Goal: Transaction & Acquisition: Obtain resource

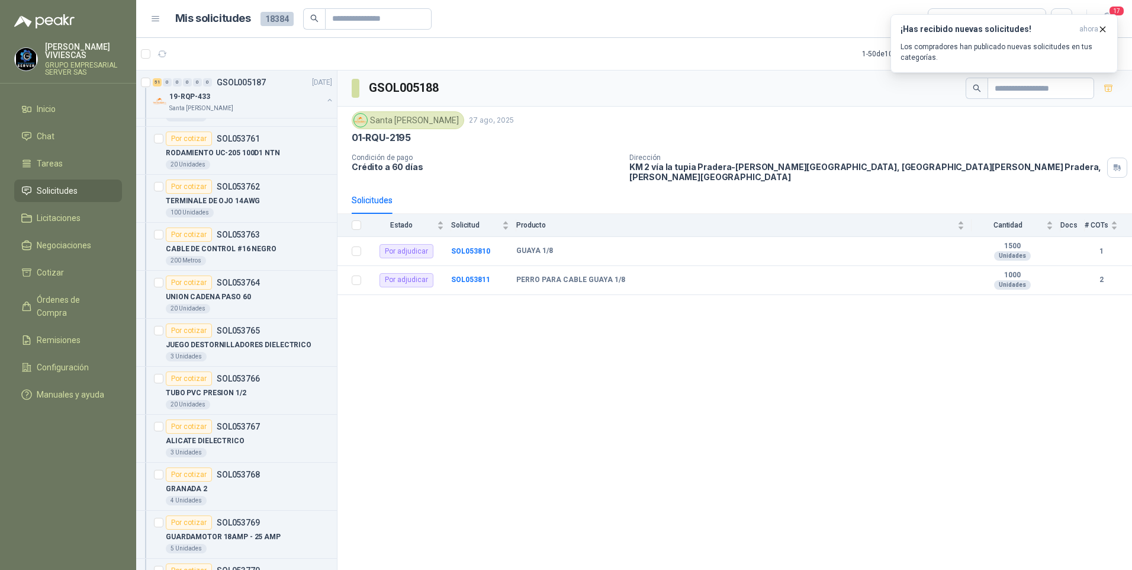
scroll to position [533, 0]
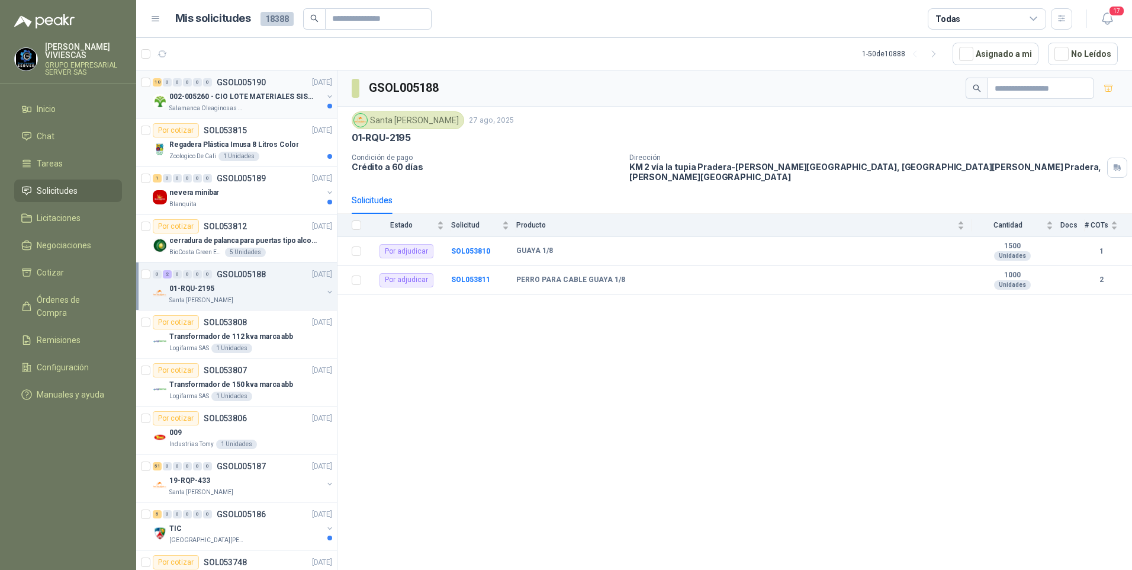
click at [252, 107] on div "Salamanca Oleaginosas SAS" at bounding box center [245, 108] width 153 height 9
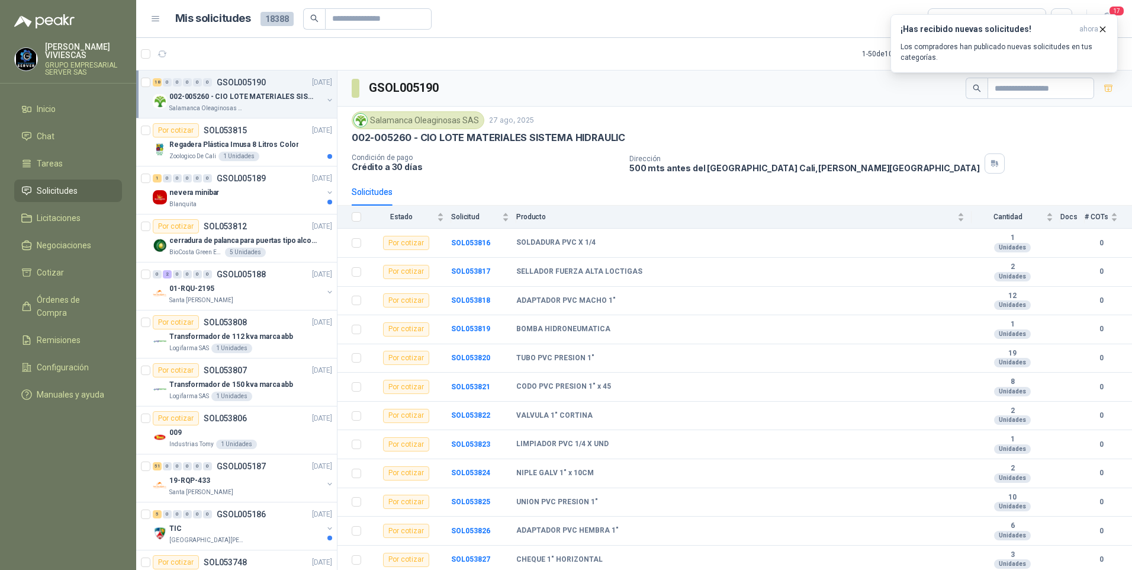
click at [228, 99] on p "002-005260 - CIO LOTE MATERIALES SISTEMA HIDRAULIC" at bounding box center [242, 96] width 147 height 11
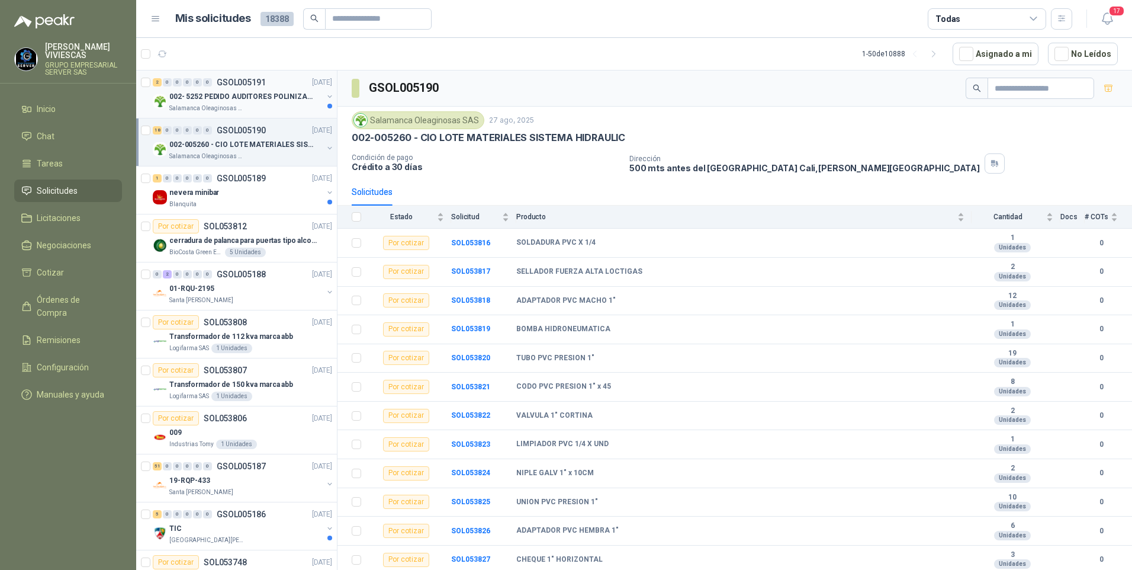
click at [217, 101] on p "002- 5252 PEDIDO AUDITORES POLINIZACIÓN" at bounding box center [242, 96] width 147 height 11
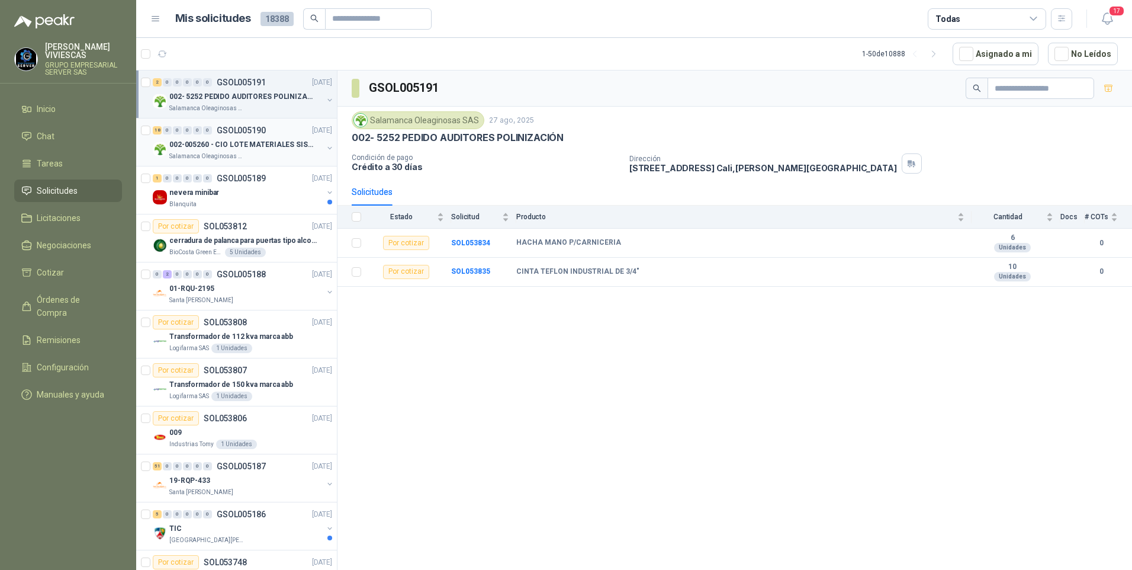
click at [210, 153] on p "Salamanca Oleaginosas SAS" at bounding box center [206, 156] width 75 height 9
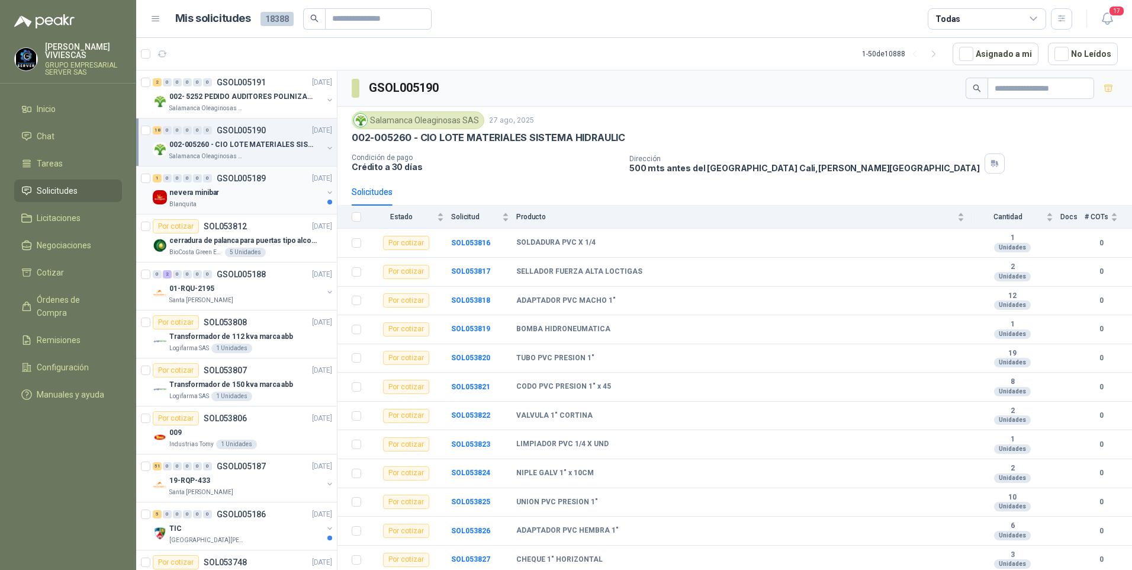
click at [230, 204] on div "Blanquita" at bounding box center [245, 204] width 153 height 9
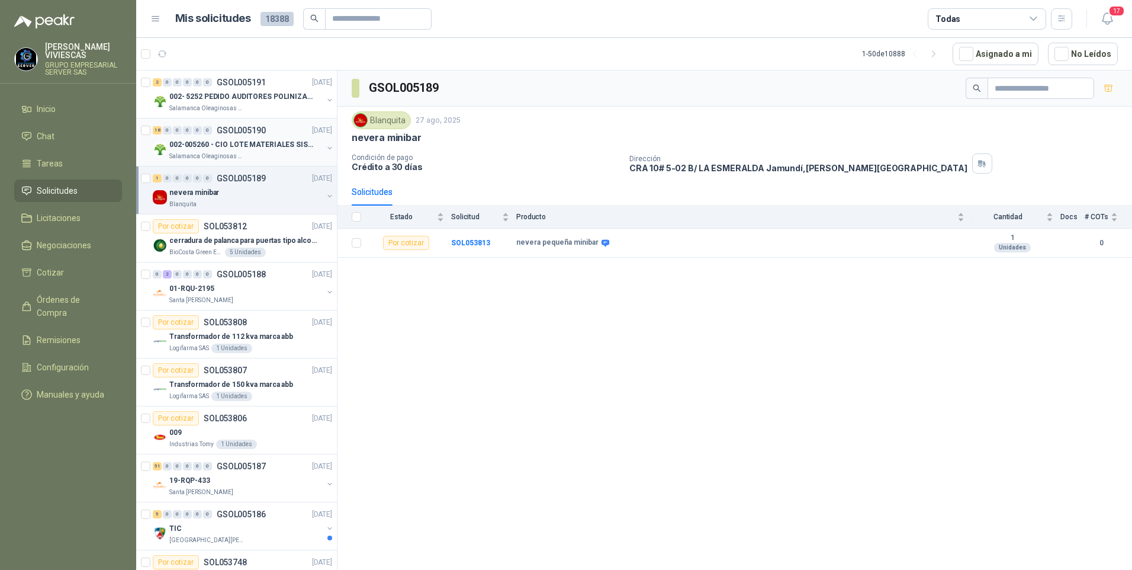
click at [201, 152] on p "Salamanca Oleaginosas SAS" at bounding box center [206, 156] width 75 height 9
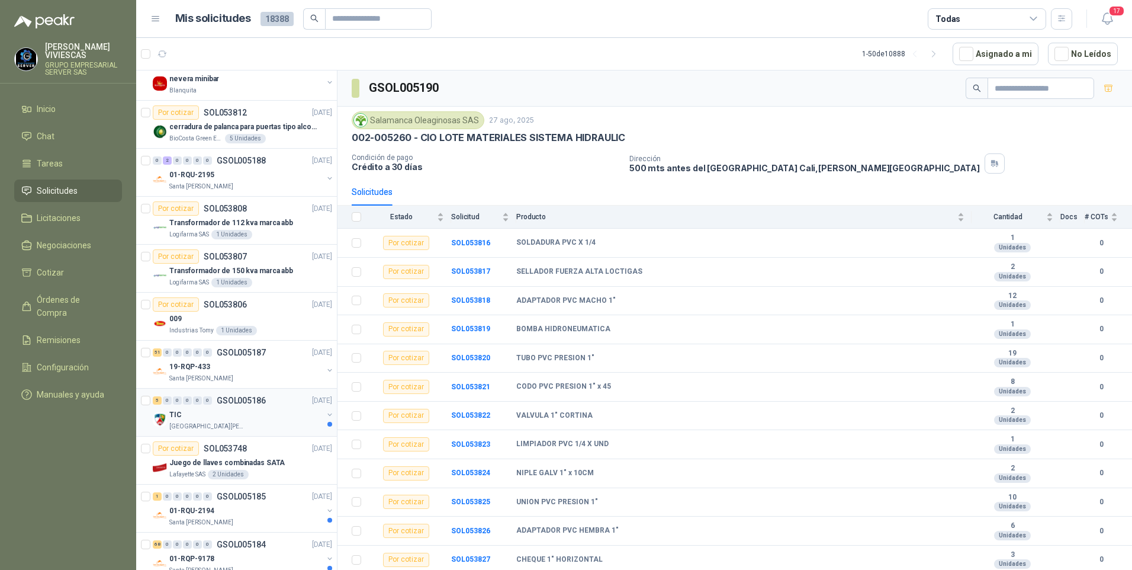
scroll to position [118, 0]
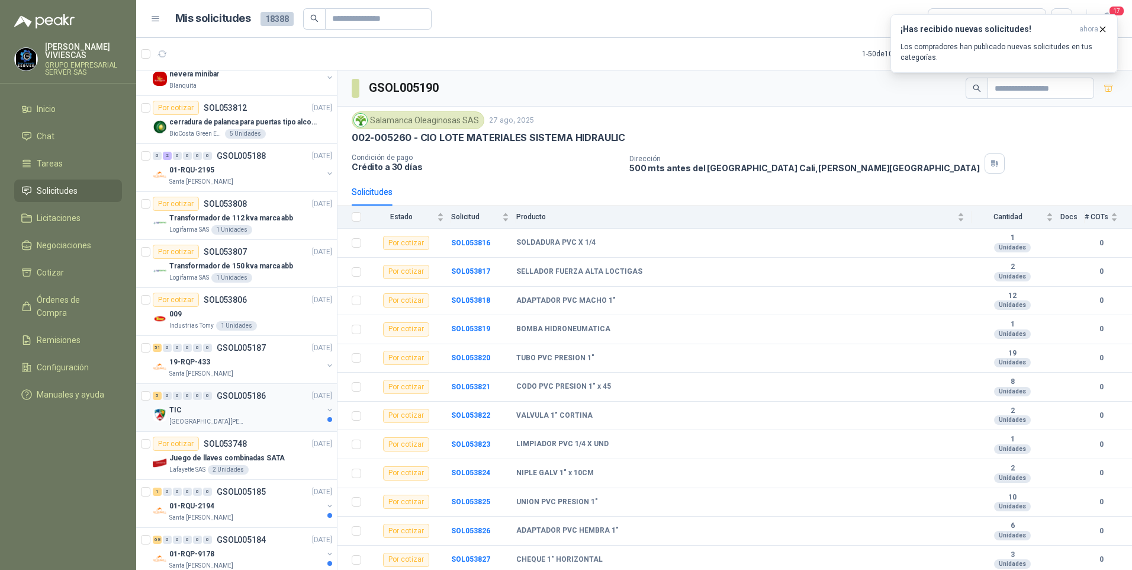
click at [212, 413] on div "TIC" at bounding box center [245, 410] width 153 height 14
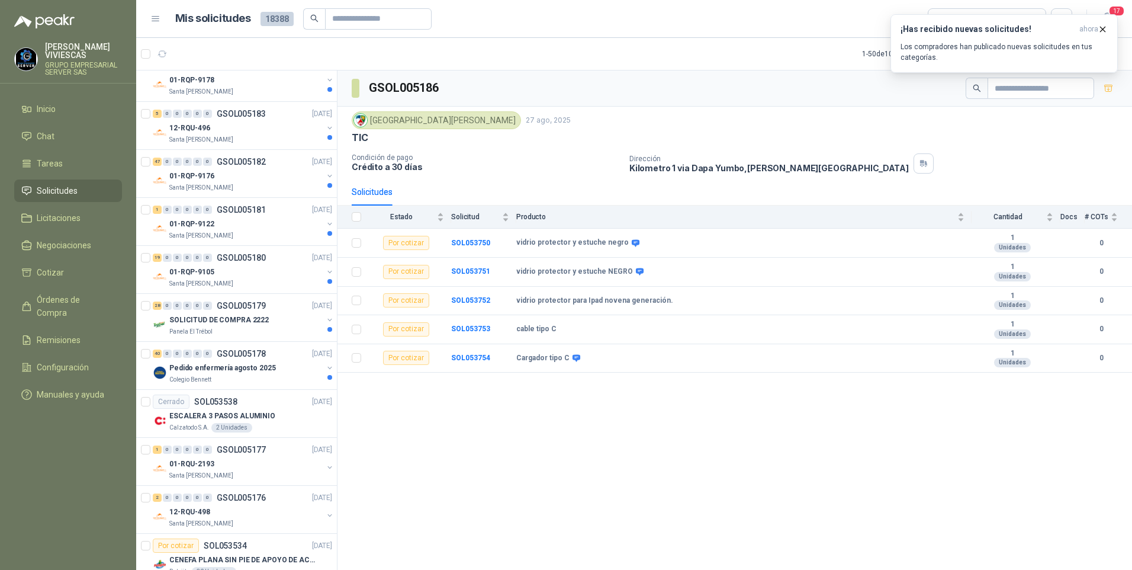
scroll to position [651, 0]
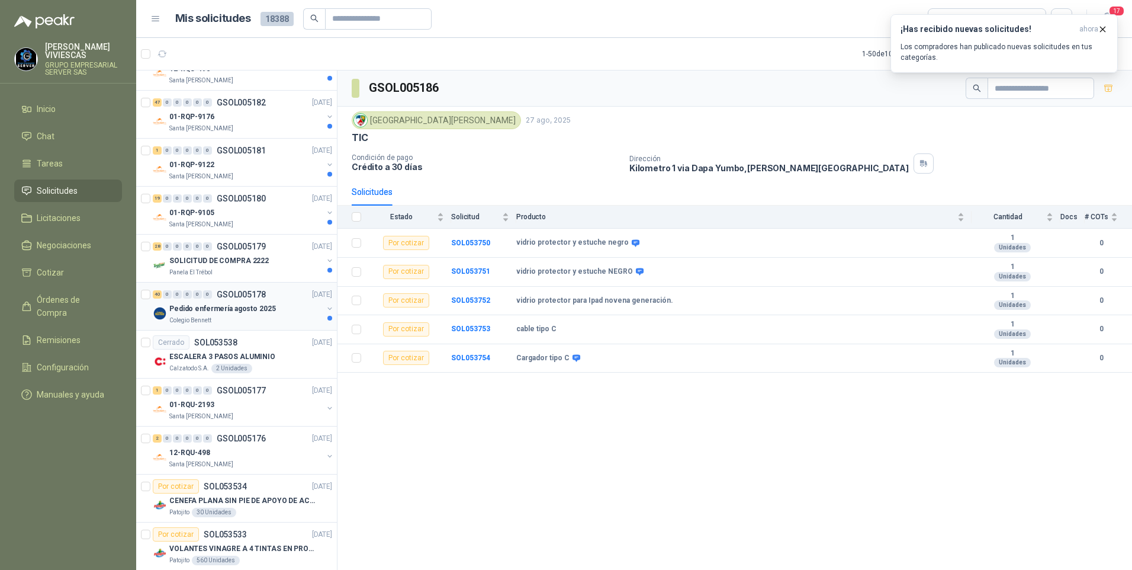
click at [225, 314] on div "Pedido enfermería agosto 2025" at bounding box center [245, 308] width 153 height 14
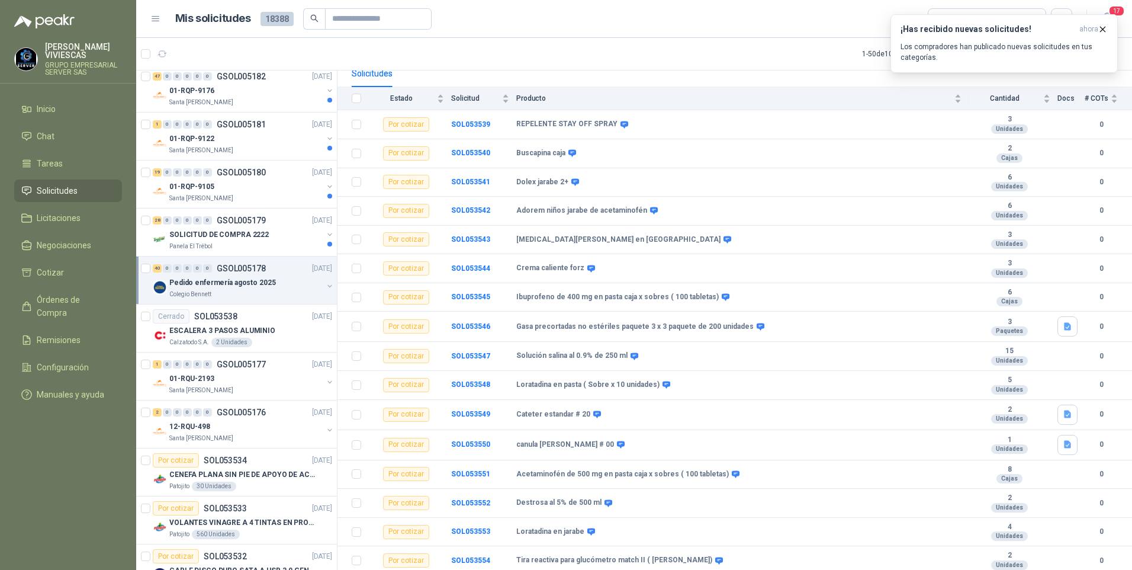
scroll to position [441, 0]
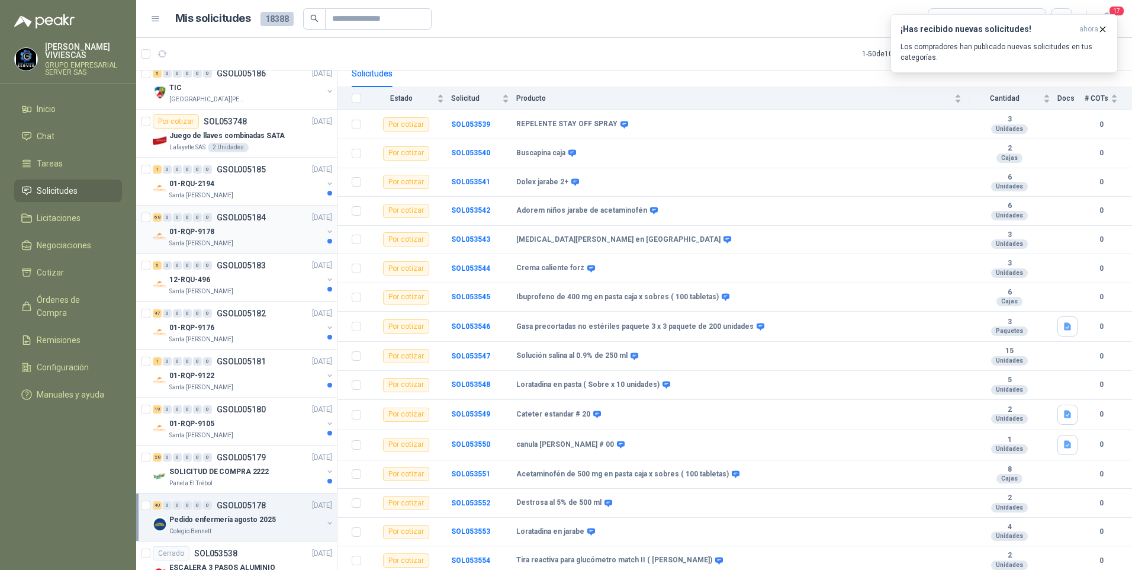
click at [191, 245] on p "Santa [PERSON_NAME]" at bounding box center [201, 243] width 64 height 9
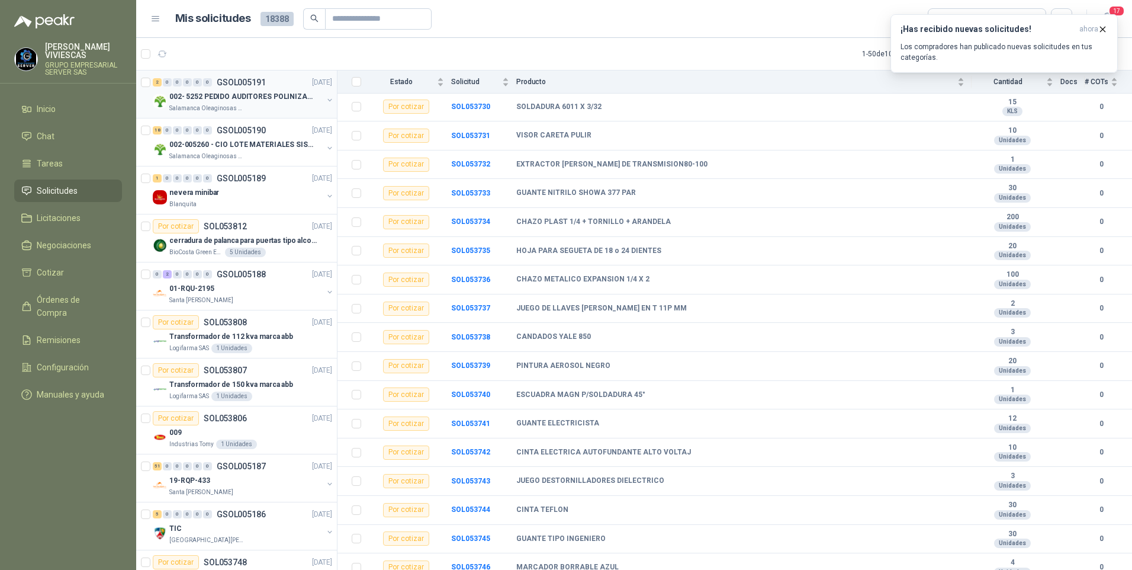
click at [214, 96] on p "002- 5252 PEDIDO AUDITORES POLINIZACIÓN" at bounding box center [242, 96] width 147 height 11
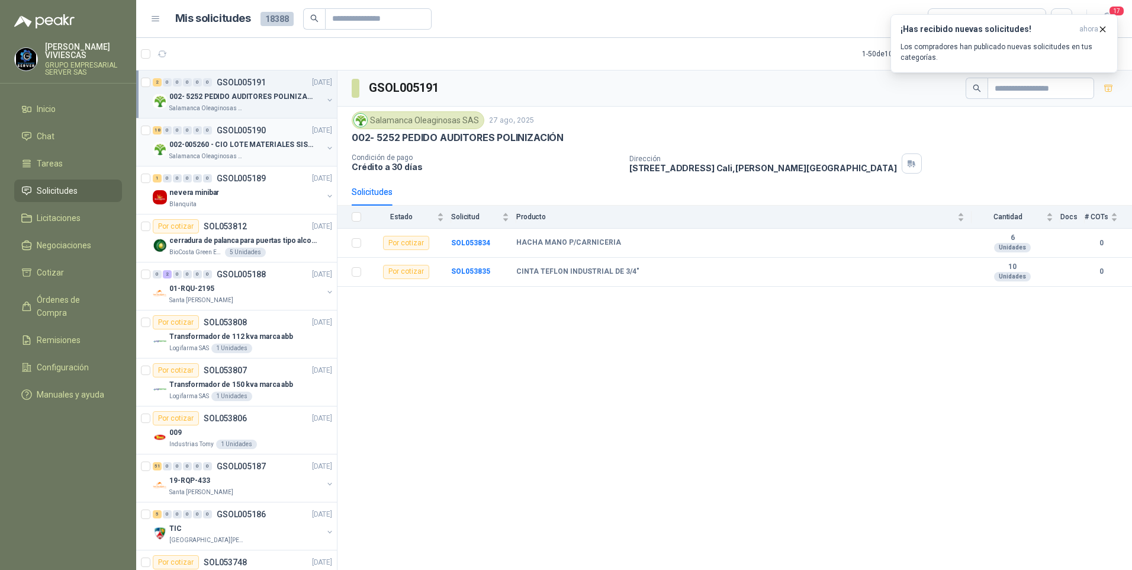
click at [239, 149] on p "002-005260 - CIO LOTE MATERIALES SISTEMA HIDRAULIC" at bounding box center [242, 144] width 147 height 11
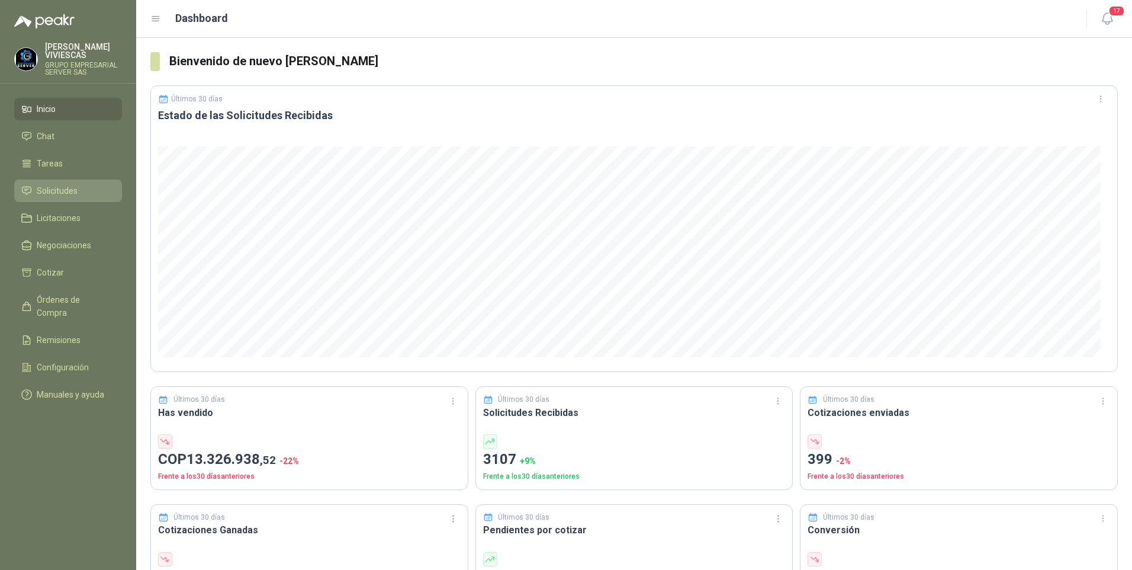
click at [52, 195] on span "Solicitudes" at bounding box center [57, 190] width 41 height 13
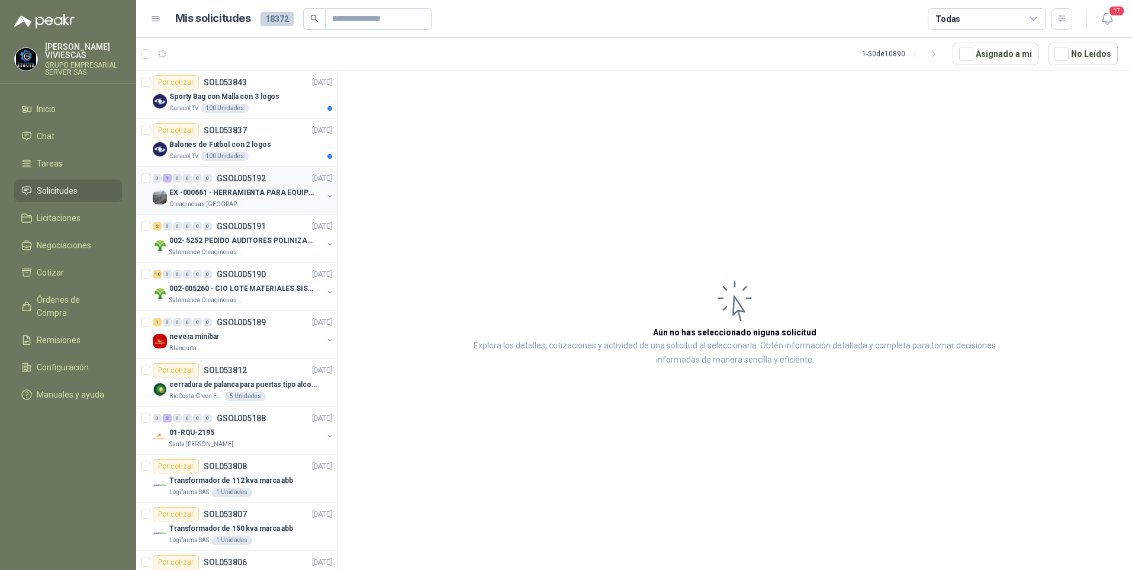
click at [231, 201] on p "Oleaginosas [GEOGRAPHIC_DATA][PERSON_NAME]" at bounding box center [206, 204] width 75 height 9
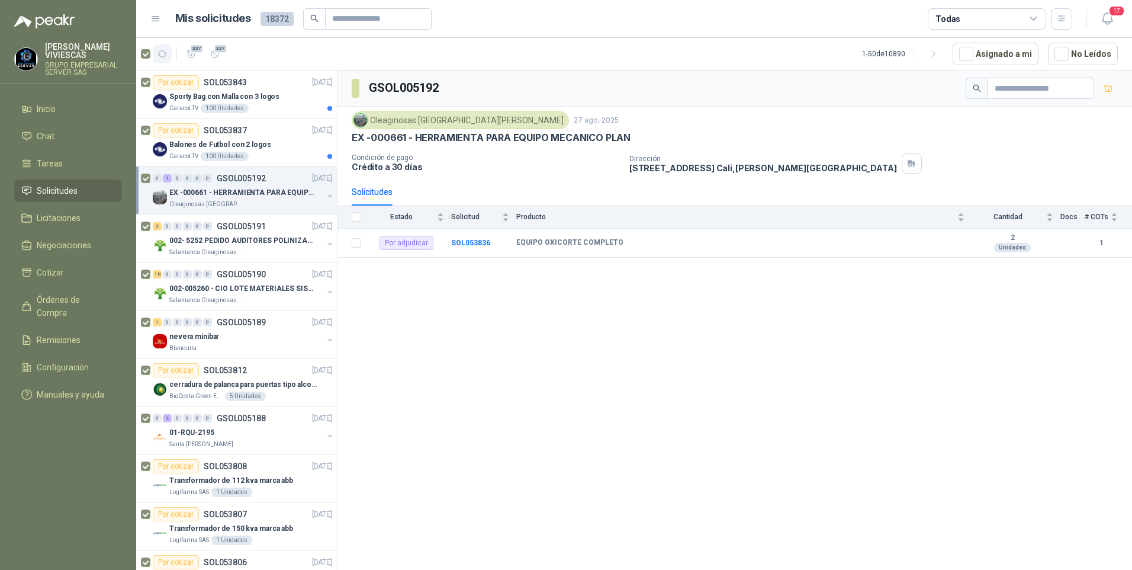
click at [166, 50] on icon "button" at bounding box center [163, 54] width 10 height 10
click at [53, 250] on span "Negociaciones" at bounding box center [64, 245] width 54 height 13
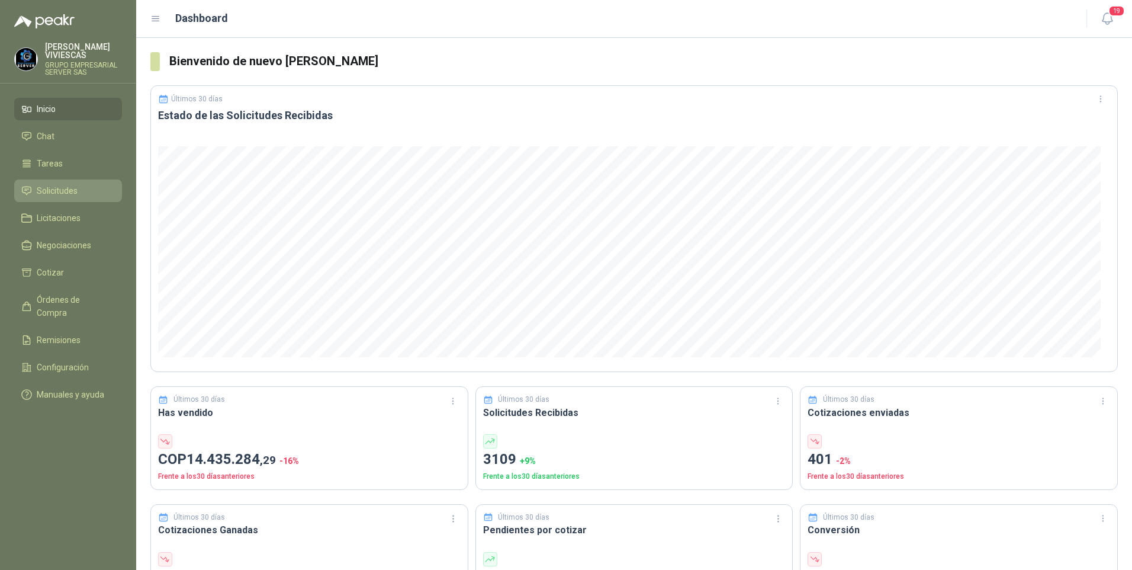
click at [41, 188] on span "Solicitudes" at bounding box center [57, 190] width 41 height 13
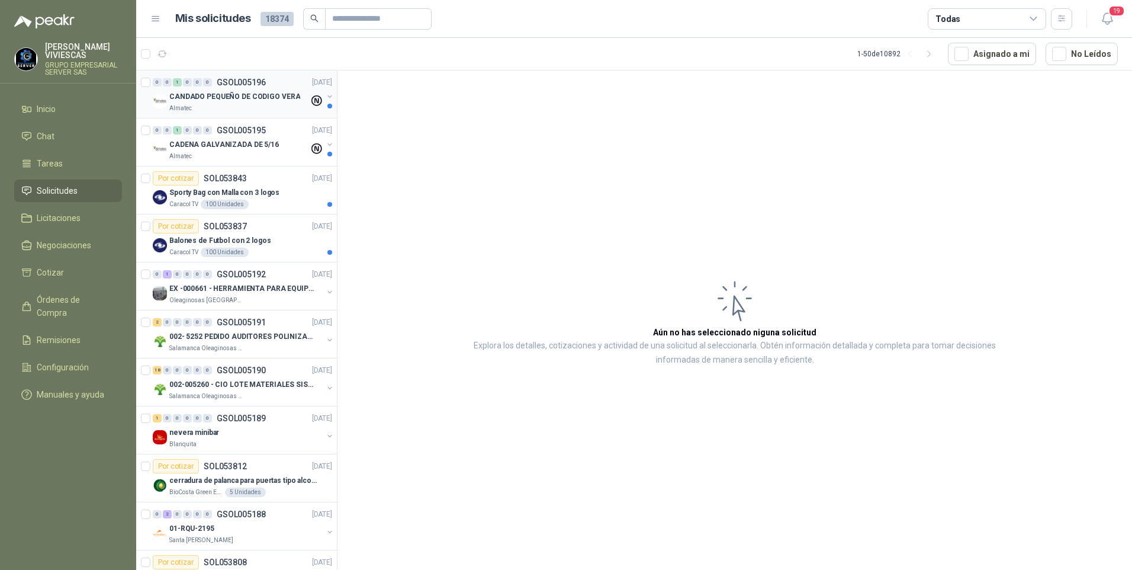
click at [228, 106] on div "Almatec" at bounding box center [239, 108] width 140 height 9
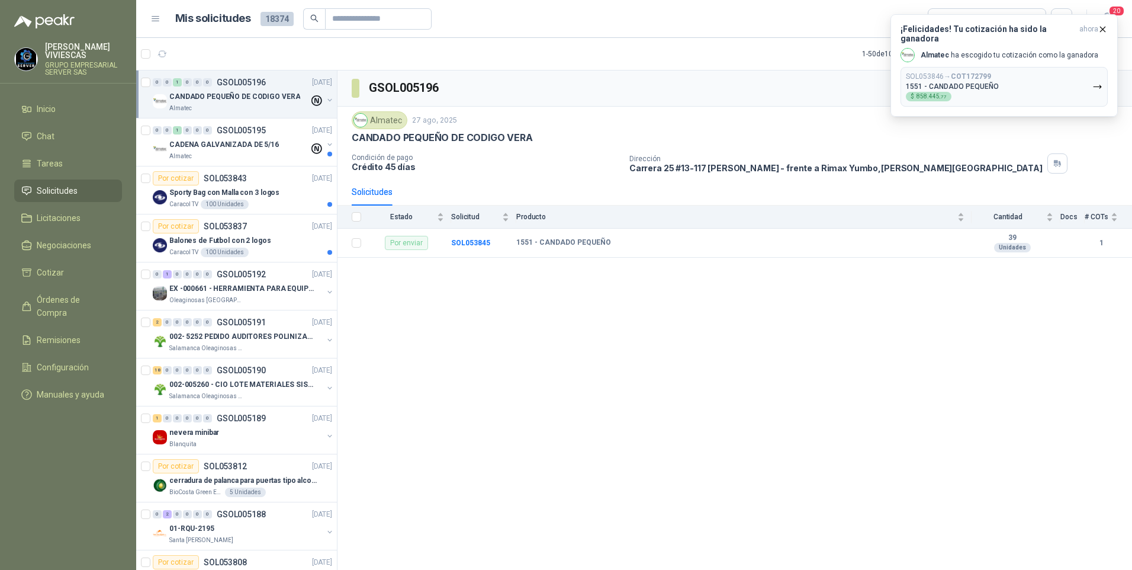
click at [661, 389] on div "GSOL005196 Almatec [DATE] CANDADO PEQUEÑO DE CODIGO VERA Condición de pago Créd…" at bounding box center [735, 321] width 795 height 503
click at [51, 300] on span "Órdenes de Compra" at bounding box center [74, 306] width 74 height 26
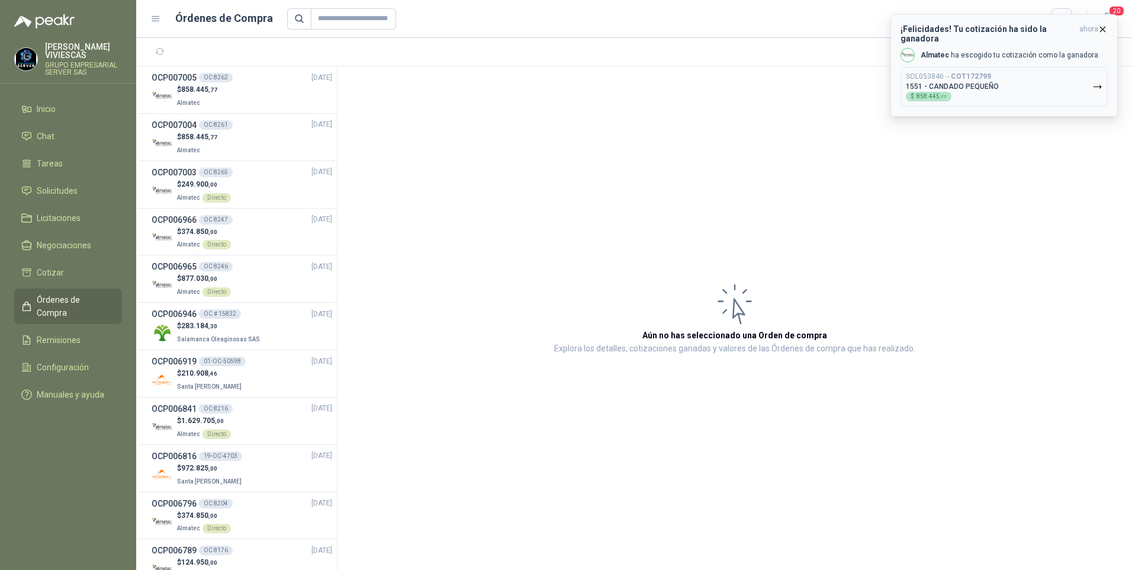
click at [1104, 26] on icon "button" at bounding box center [1103, 29] width 10 height 10
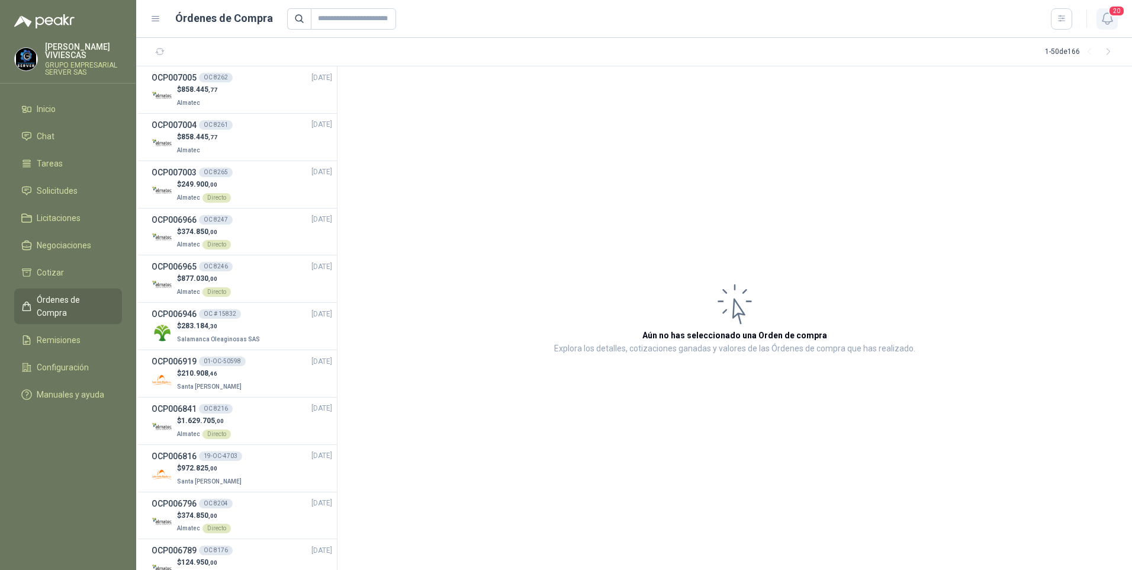
click at [1106, 20] on icon "button" at bounding box center [1107, 18] width 15 height 15
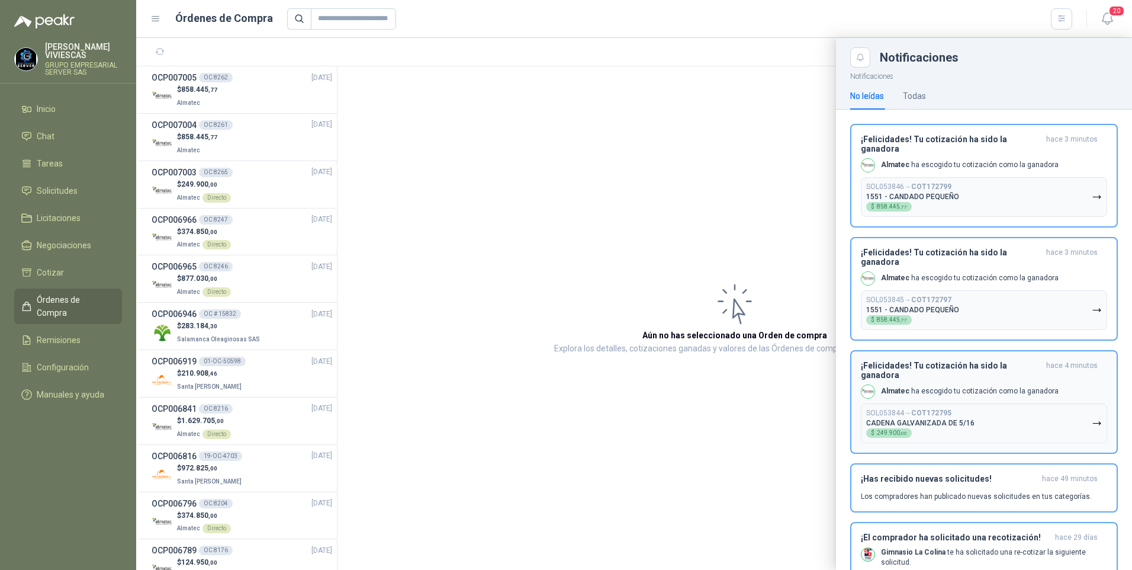
click at [1099, 398] on button "¡Felicidades! Tu cotización ha sido la ganadora hace 4 minutos Almatec ha escog…" at bounding box center [984, 402] width 268 height 104
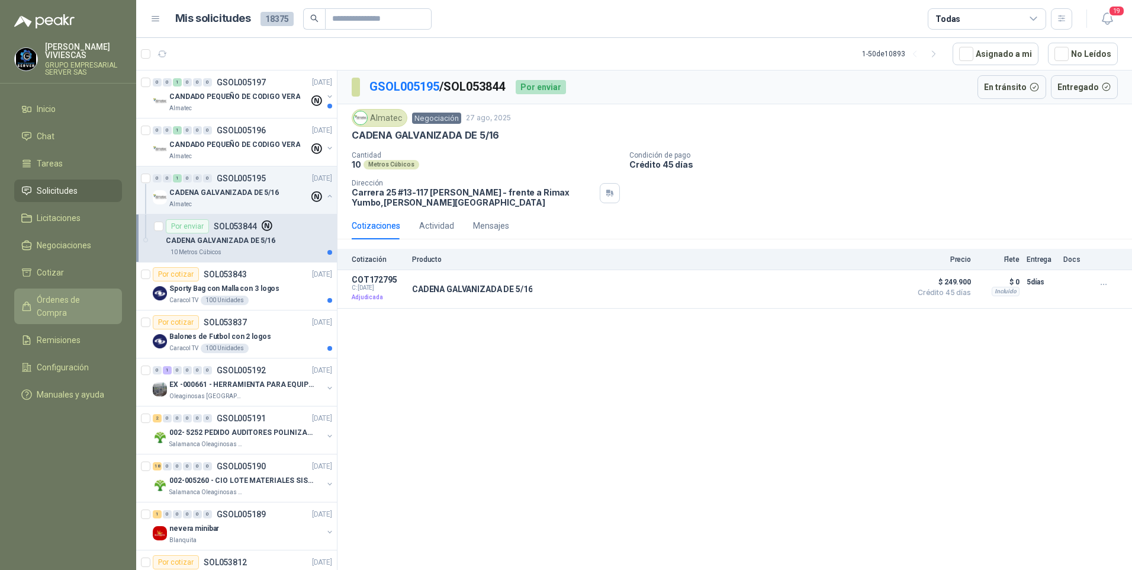
click at [50, 302] on span "Órdenes de Compra" at bounding box center [74, 306] width 74 height 26
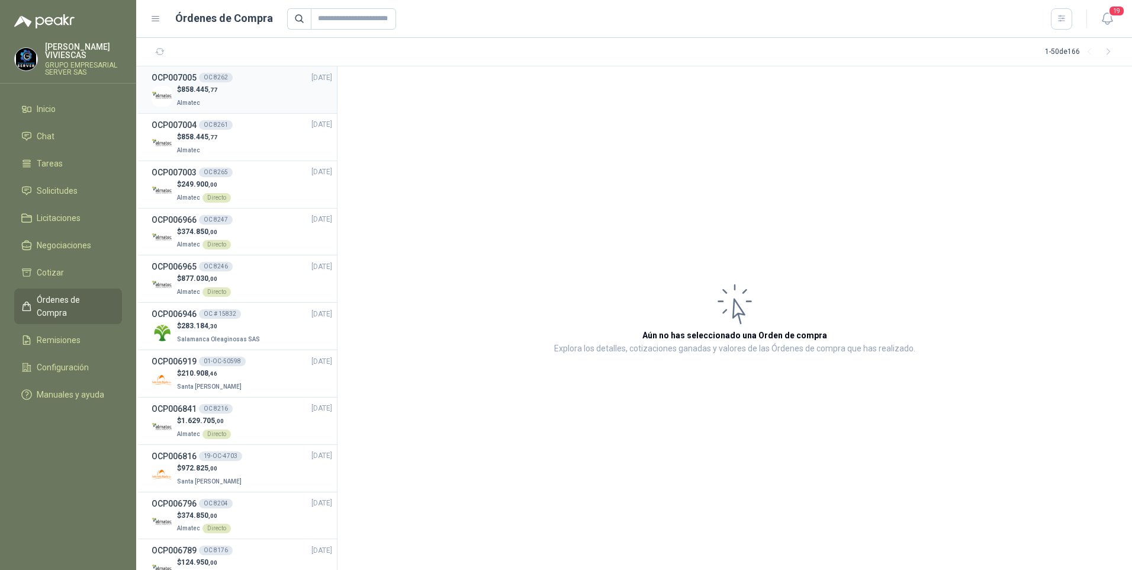
click at [183, 92] on span "858.445 ,77" at bounding box center [199, 89] width 36 height 8
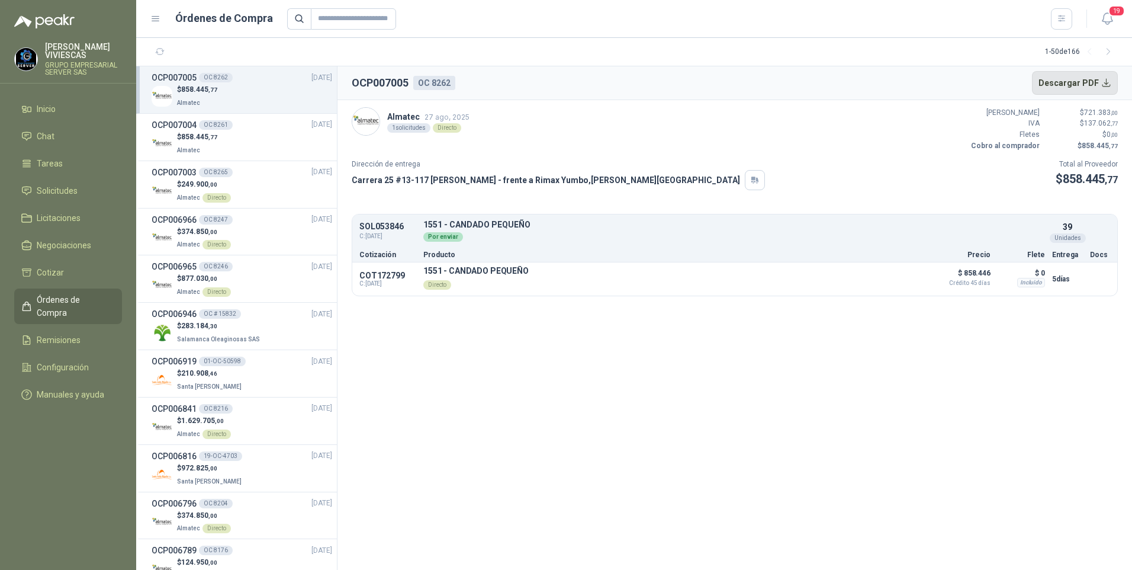
click at [1096, 76] on button "Descargar PDF" at bounding box center [1075, 83] width 86 height 24
click at [212, 144] on p "Almatec" at bounding box center [197, 149] width 40 height 13
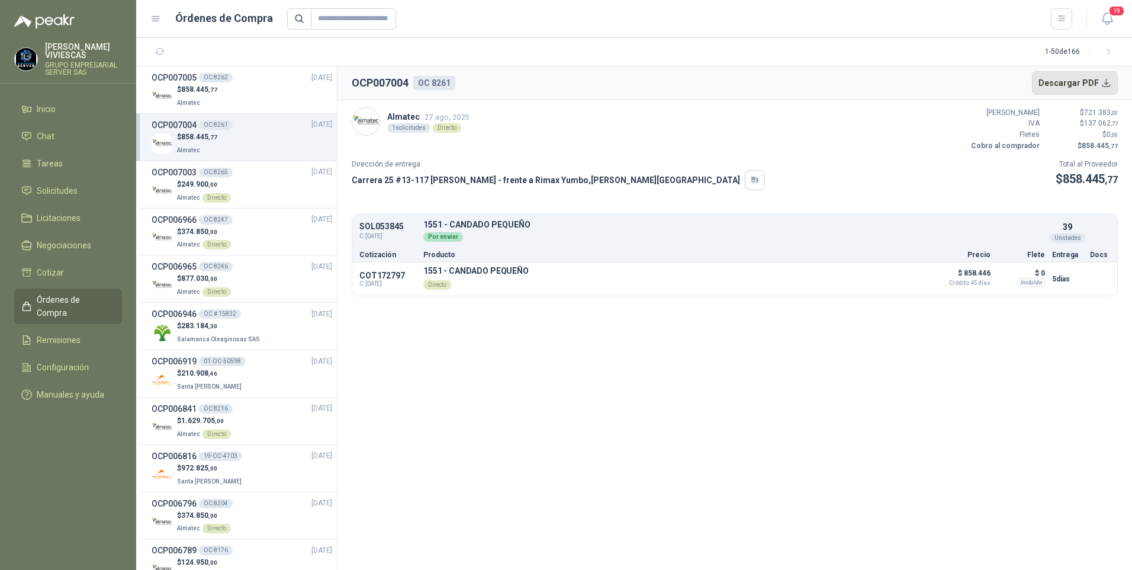
click at [1095, 85] on button "Descargar PDF" at bounding box center [1075, 83] width 86 height 24
click at [185, 195] on span "Almatec" at bounding box center [188, 197] width 23 height 7
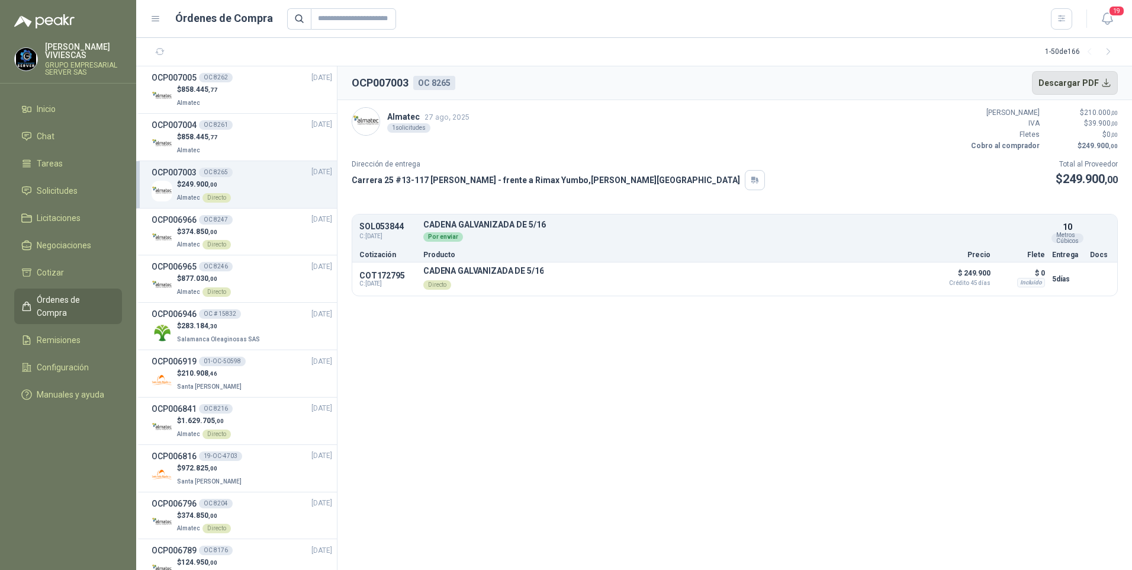
click at [1082, 85] on button "Descargar PDF" at bounding box center [1075, 83] width 86 height 24
